Goal: Task Accomplishment & Management: Manage account settings

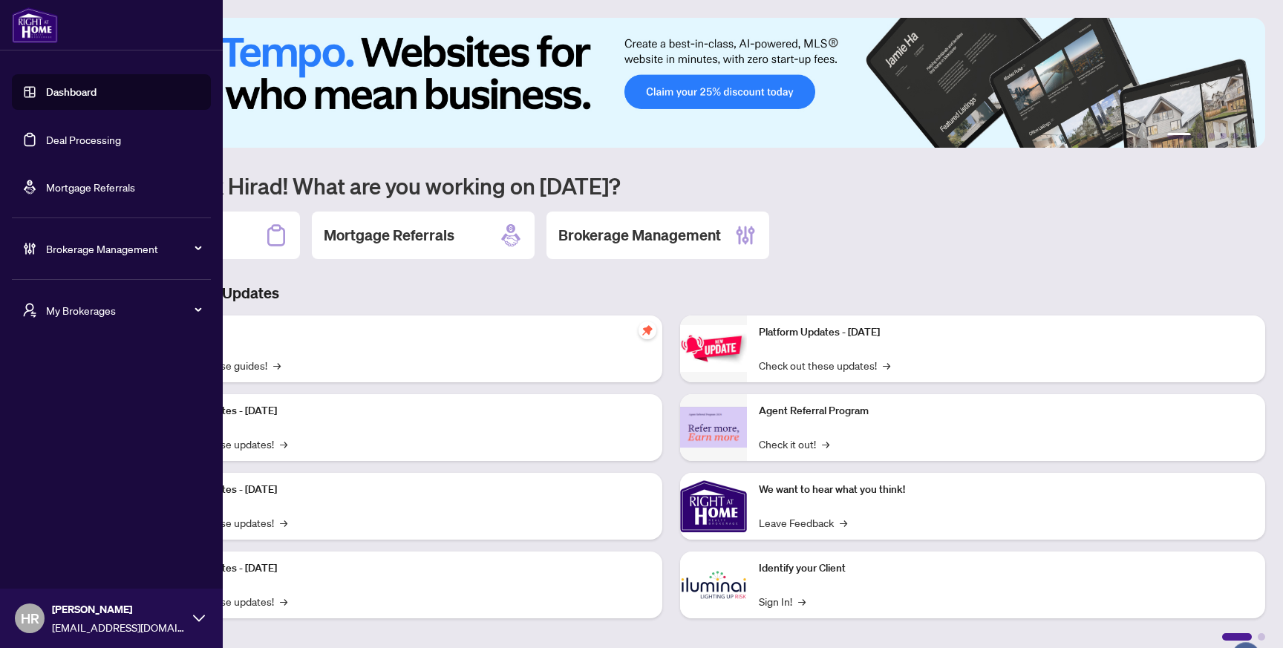
click at [25, 617] on span "HR" at bounding box center [30, 618] width 19 height 21
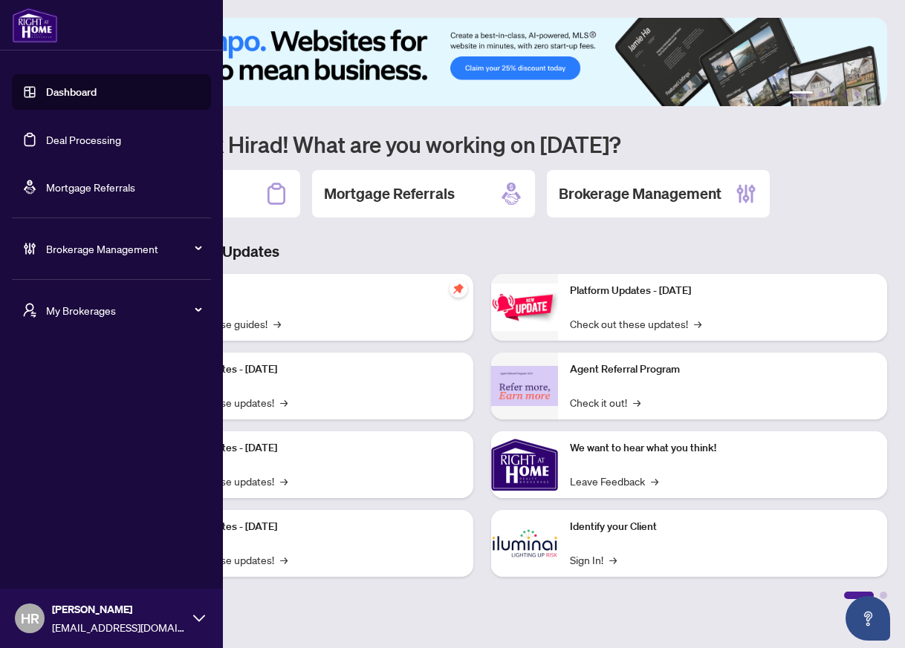
click at [82, 137] on link "Deal Processing" at bounding box center [83, 139] width 75 height 13
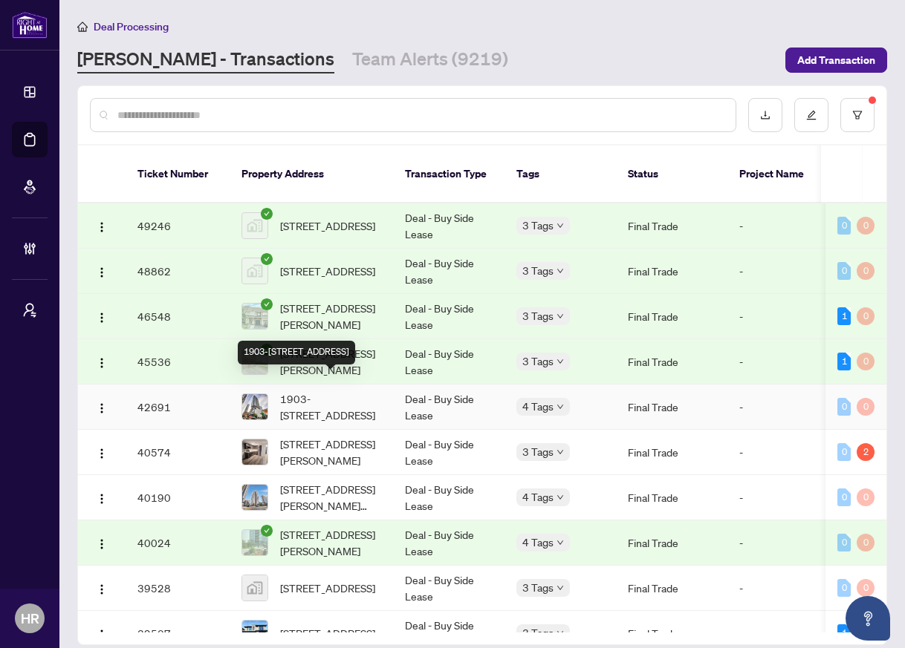
click at [354, 391] on span "1903-290 Adelaide St, Toronto, Ontario M5V 1P6, Canada" at bounding box center [330, 407] width 101 height 33
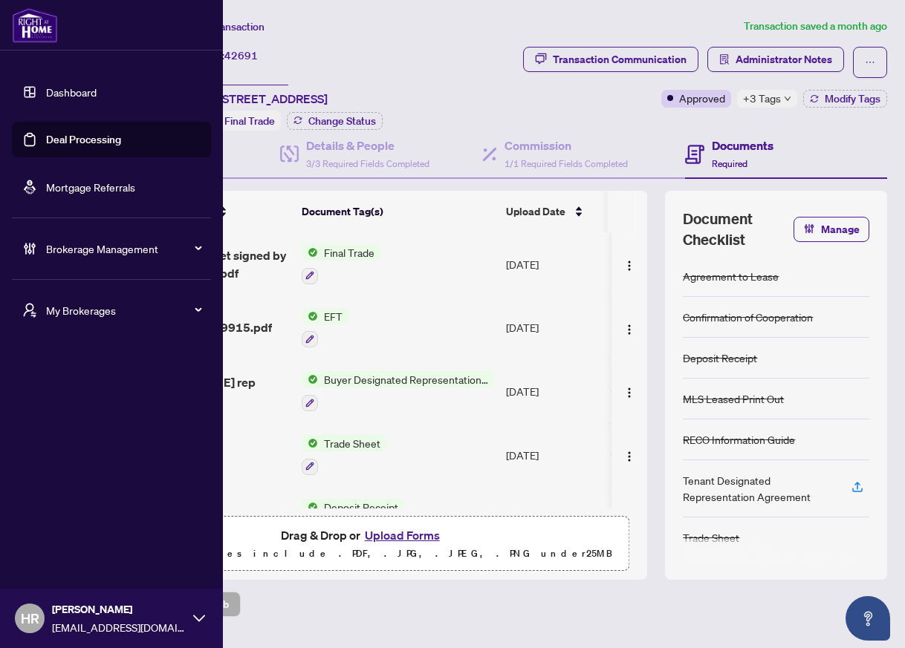
click at [73, 133] on link "Deal Processing" at bounding box center [83, 139] width 75 height 13
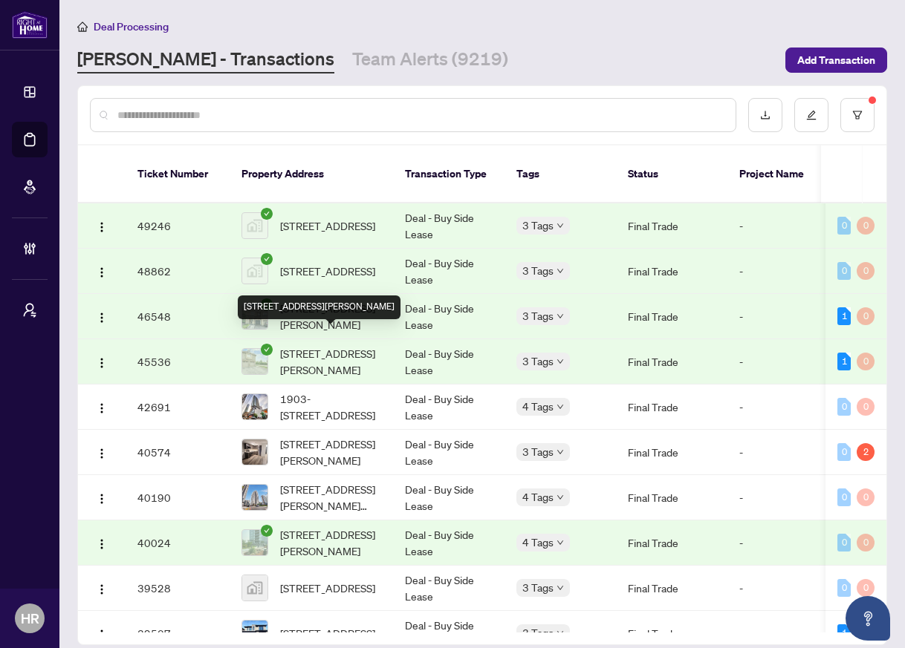
click at [354, 308] on div "2317 Stone Glen Cres, Oakville, Ontario L6M 0C9, Canada" at bounding box center [319, 308] width 163 height 24
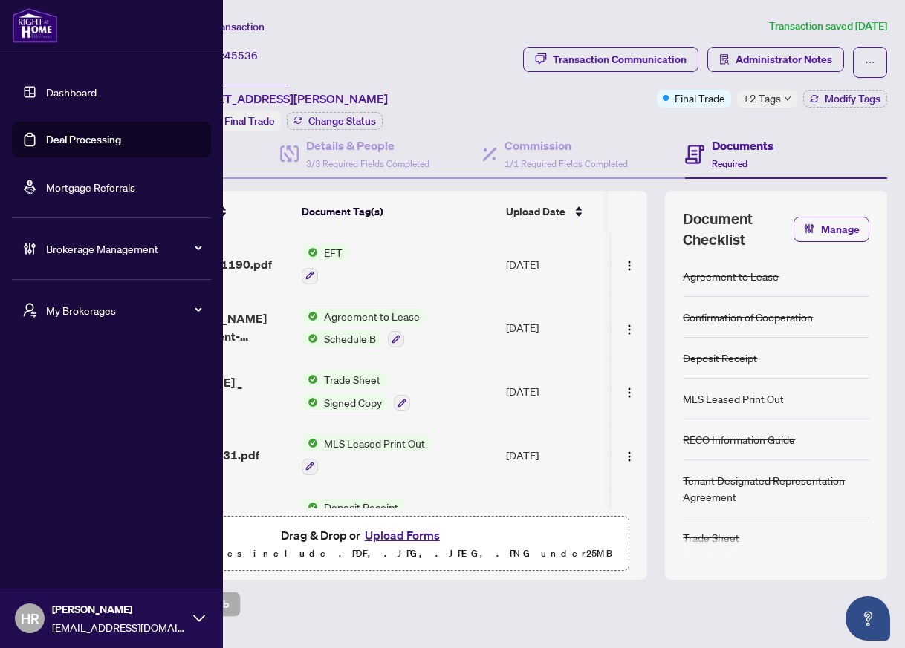
click at [33, 628] on span "HR" at bounding box center [30, 618] width 19 height 21
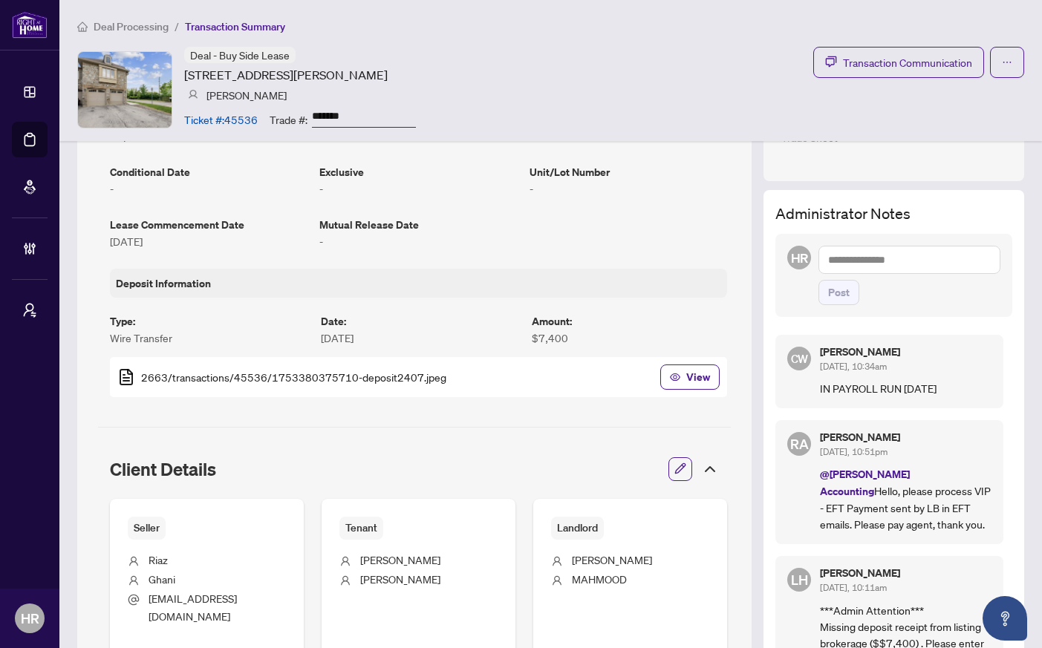
scroll to position [337, 0]
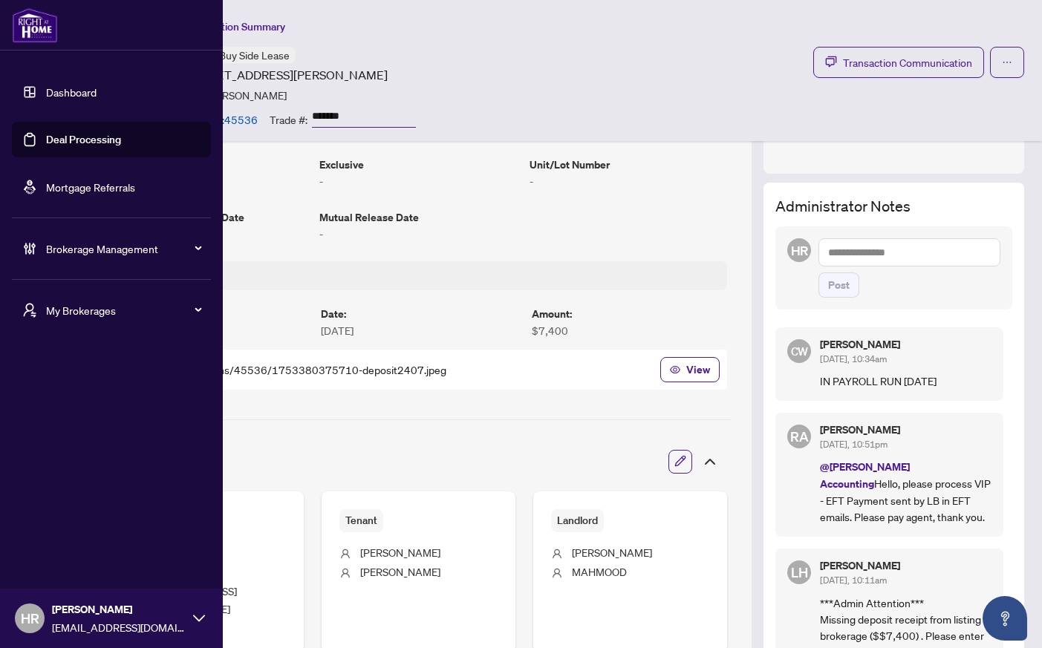
click at [54, 138] on link "Deal Processing" at bounding box center [83, 139] width 75 height 13
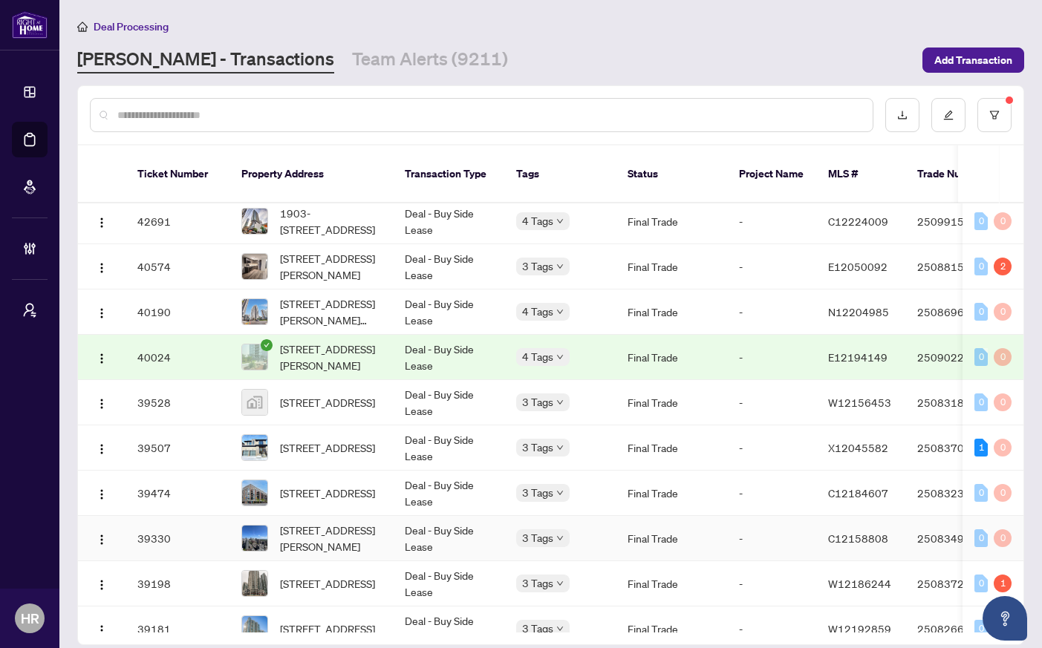
scroll to position [167, 0]
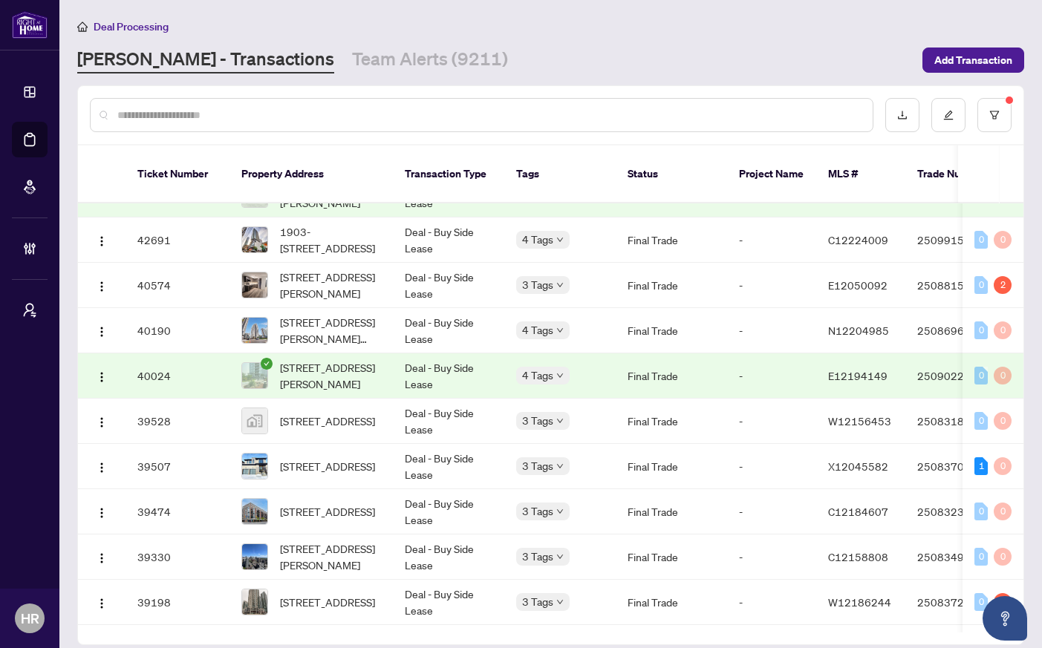
click at [495, 354] on td "Deal - Buy Side Lease" at bounding box center [448, 376] width 111 height 45
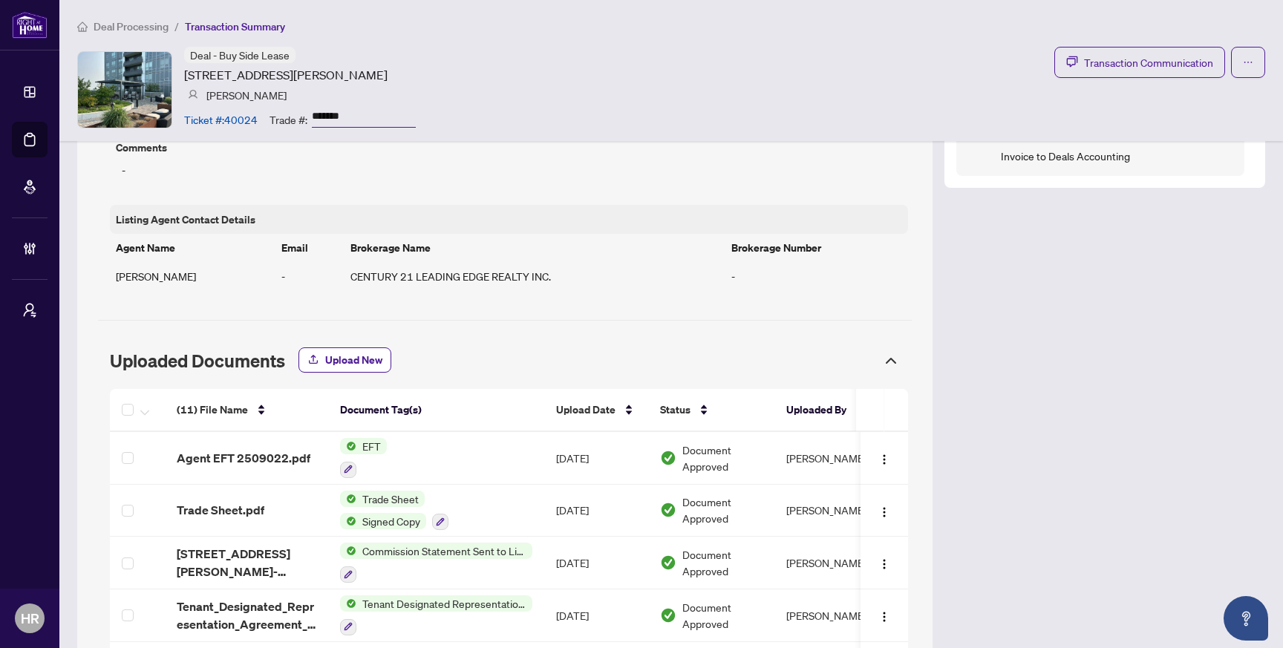
scroll to position [1045, 0]
